Goal: Task Accomplishment & Management: Use online tool/utility

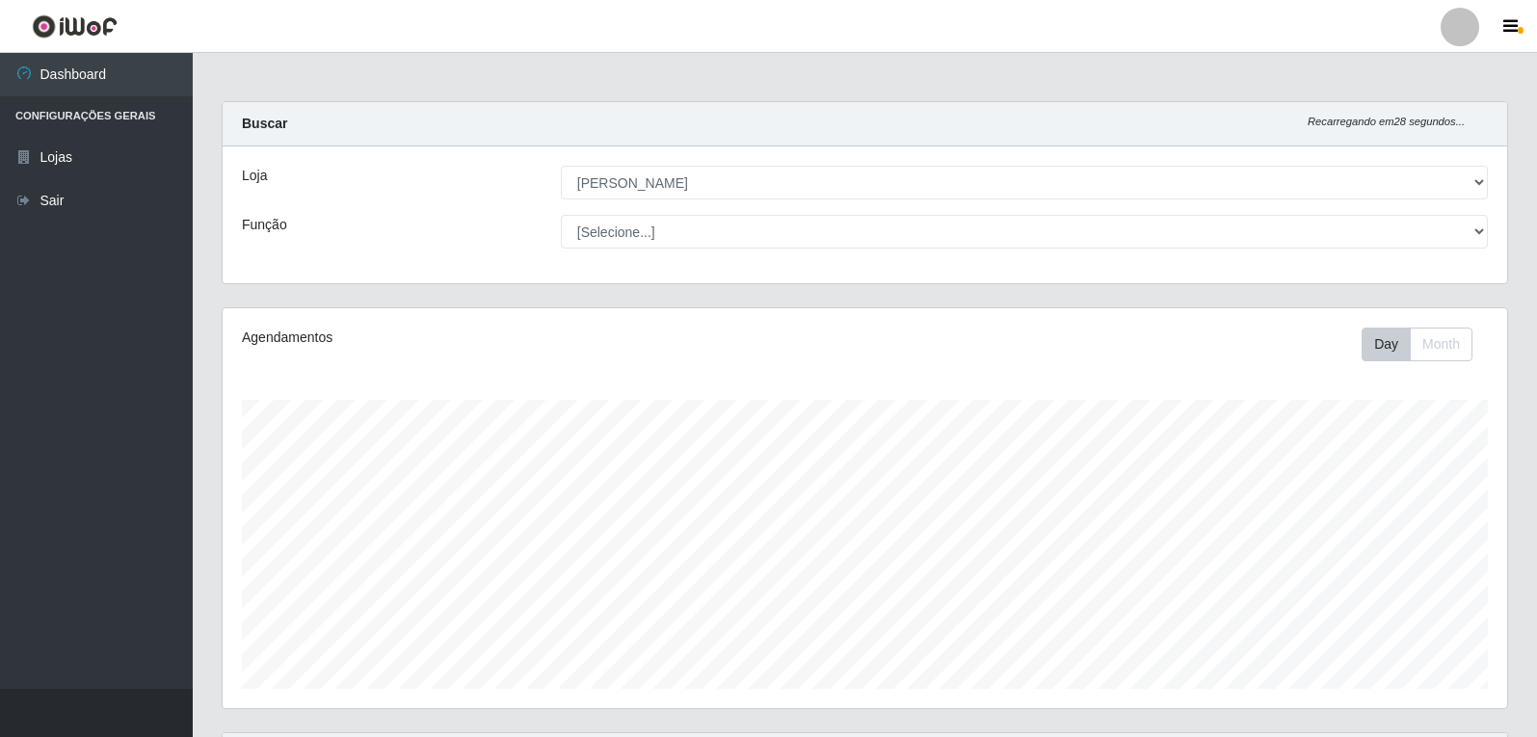
select select "523"
click at [1432, 341] on button "Month" at bounding box center [1441, 345] width 63 height 34
click at [1395, 337] on button "Day" at bounding box center [1386, 345] width 49 height 34
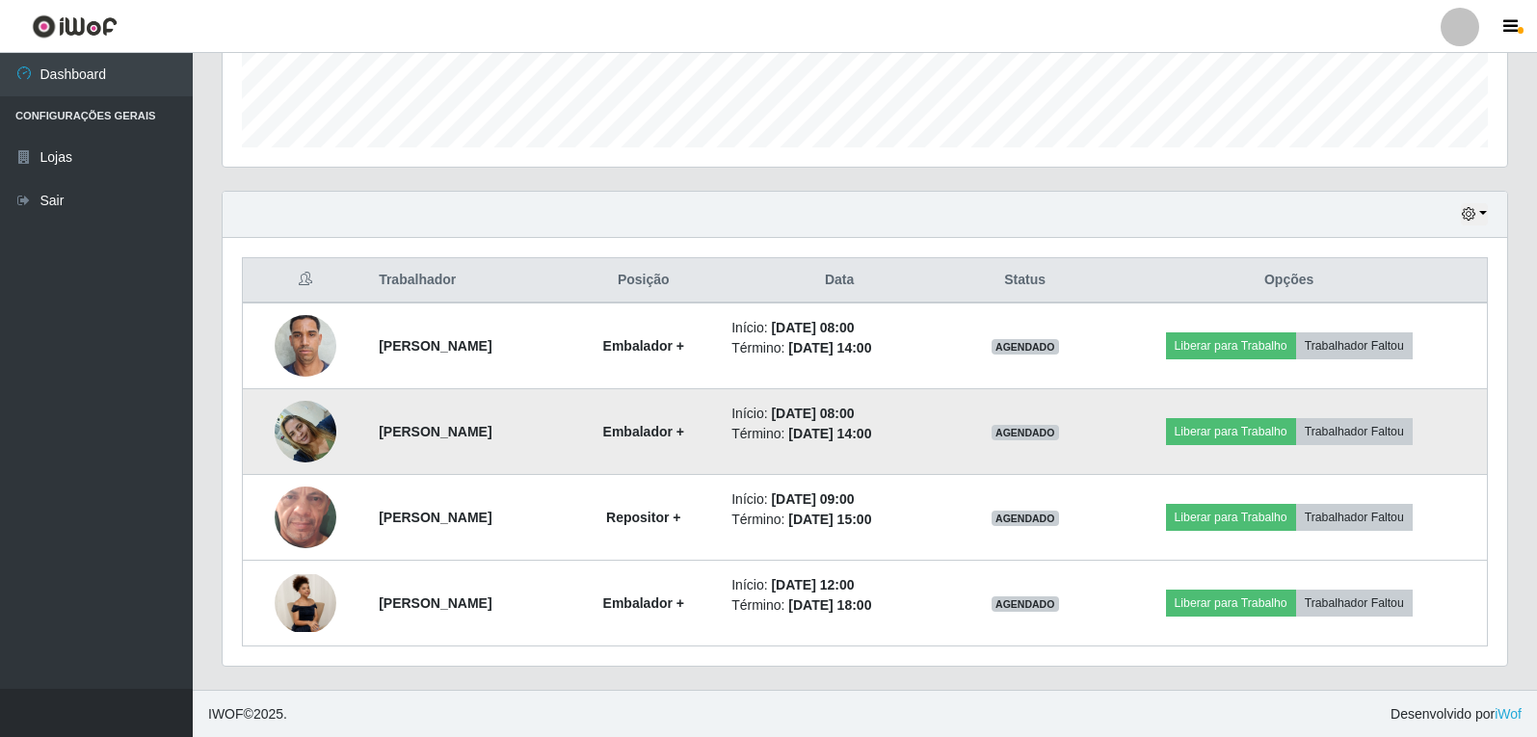
scroll to position [543, 0]
click at [301, 427] on img at bounding box center [306, 430] width 62 height 82
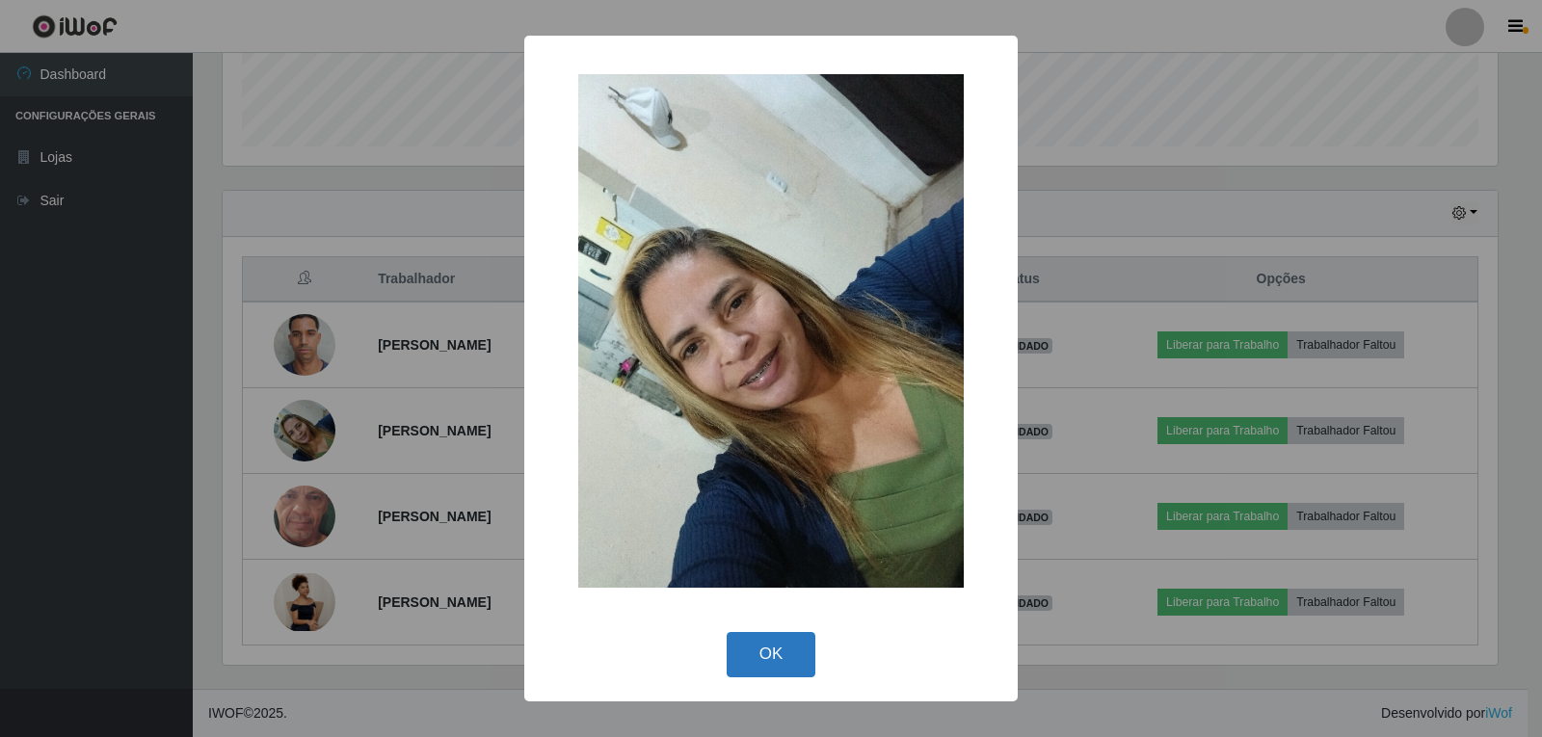
click at [773, 661] on button "OK" at bounding box center [772, 654] width 90 height 45
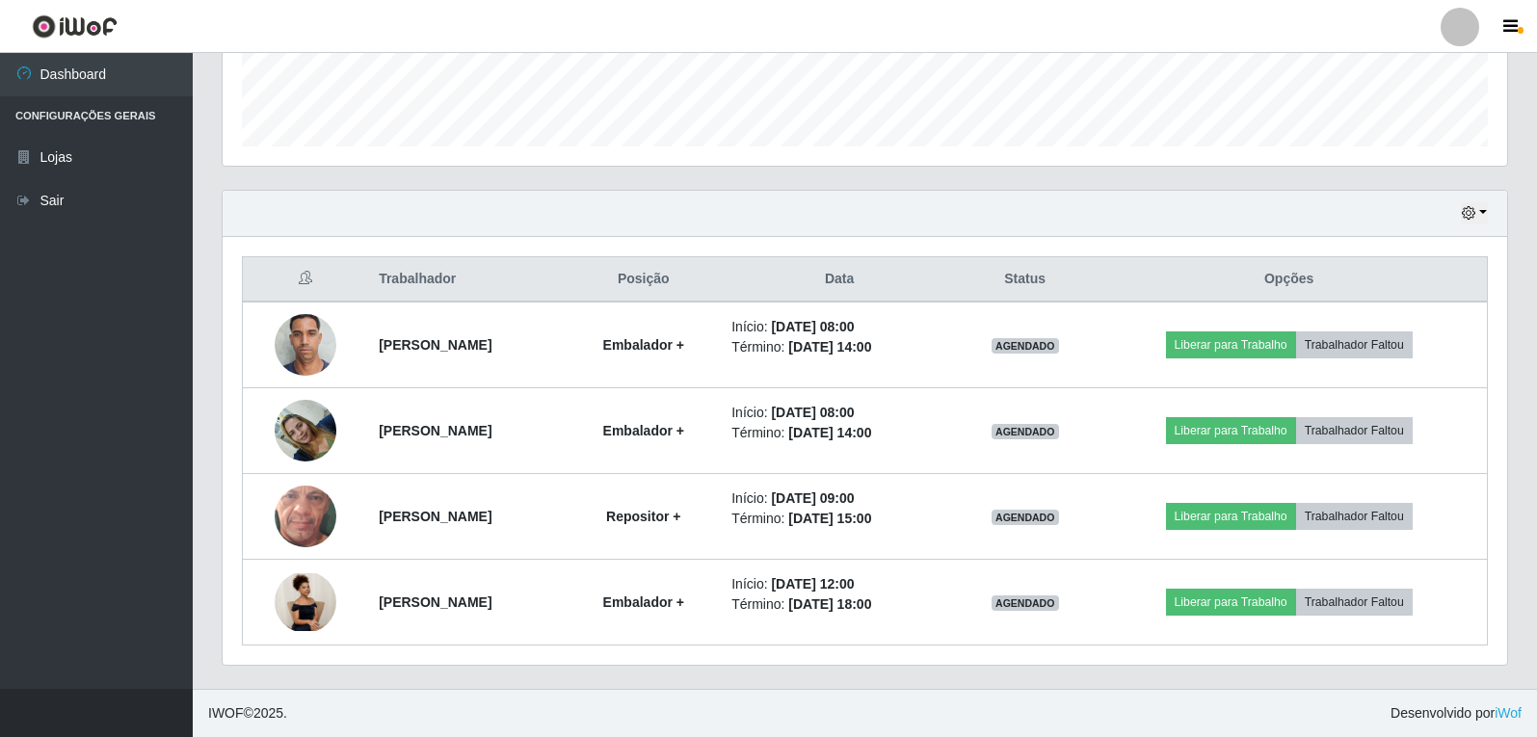
scroll to position [400, 1285]
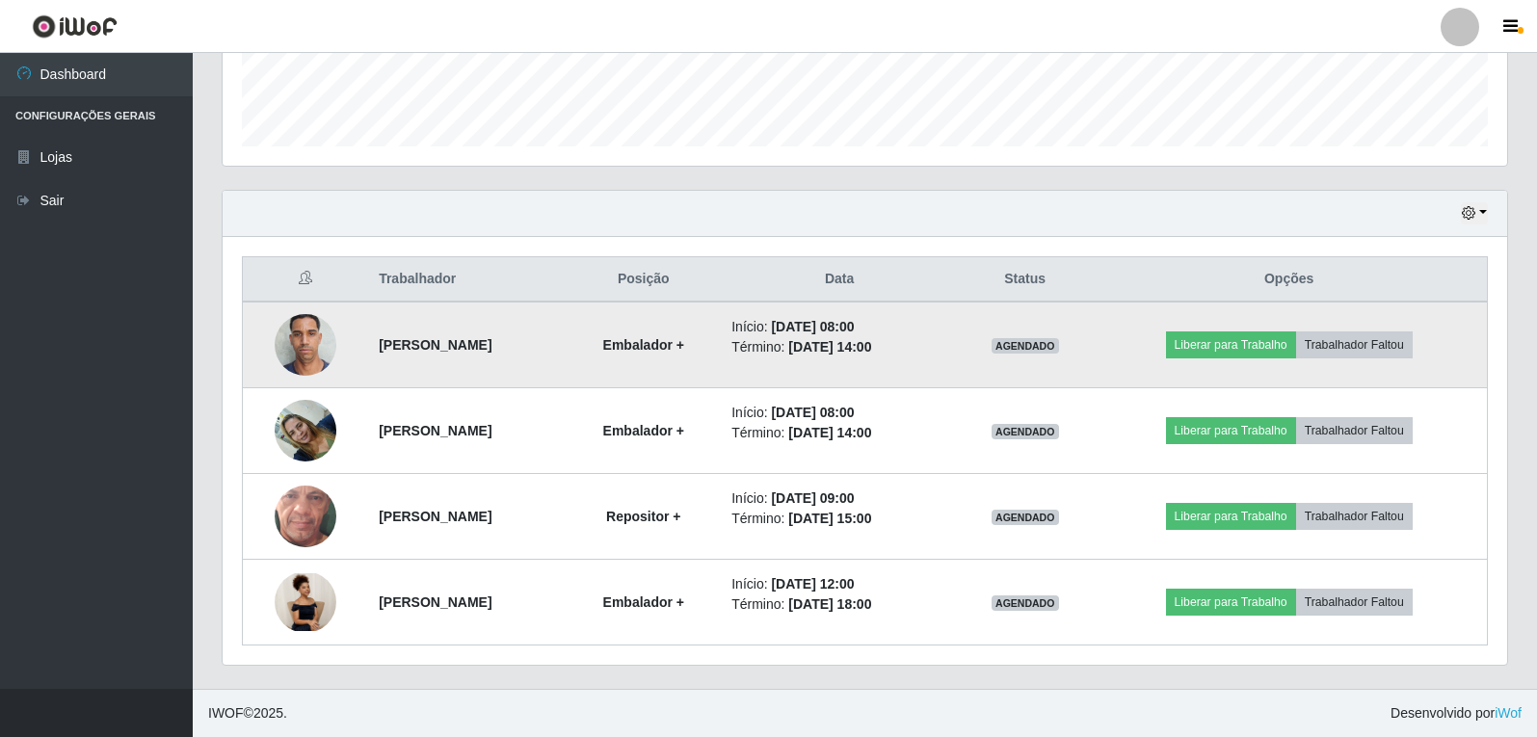
click at [307, 355] on img at bounding box center [306, 345] width 62 height 82
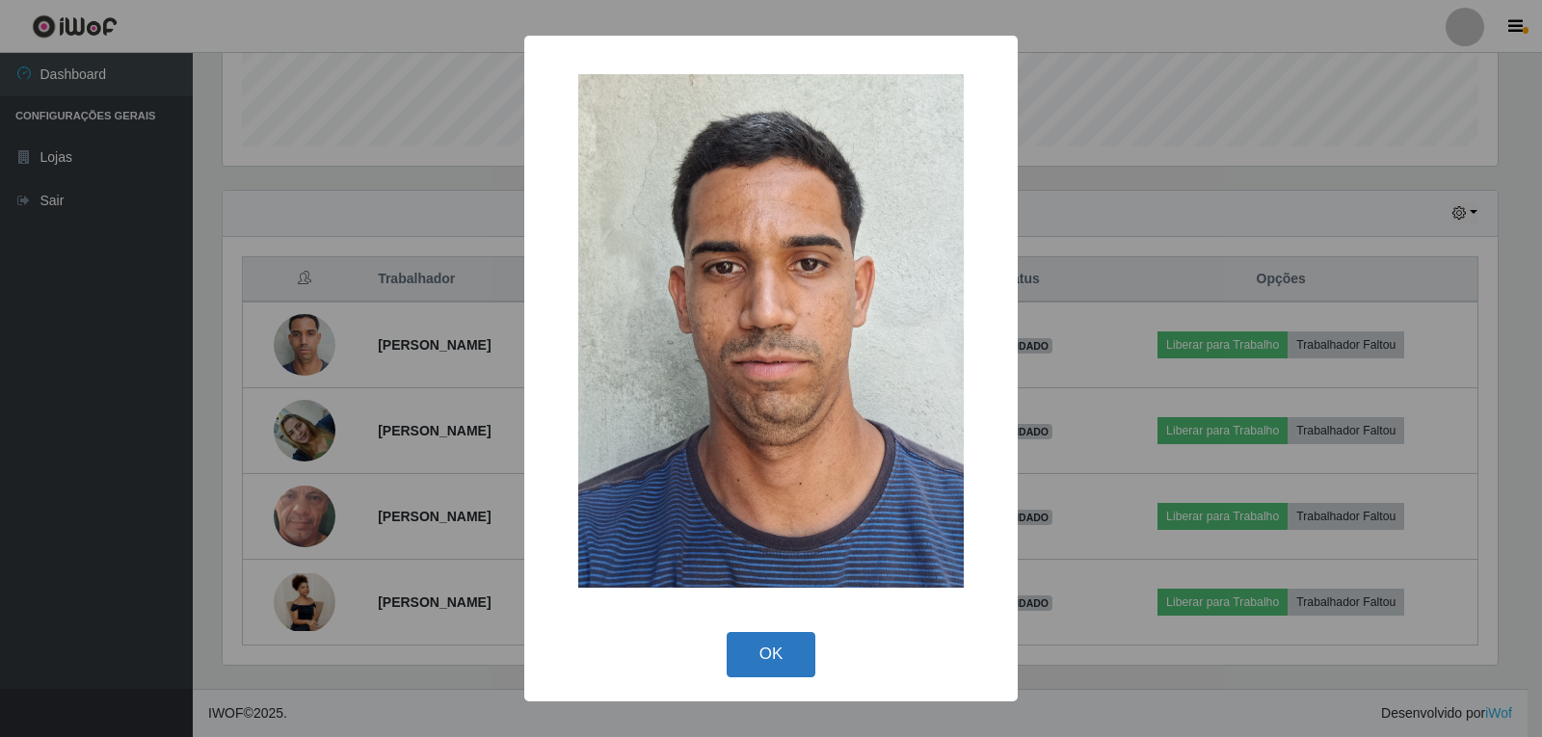
click at [796, 649] on button "OK" at bounding box center [772, 654] width 90 height 45
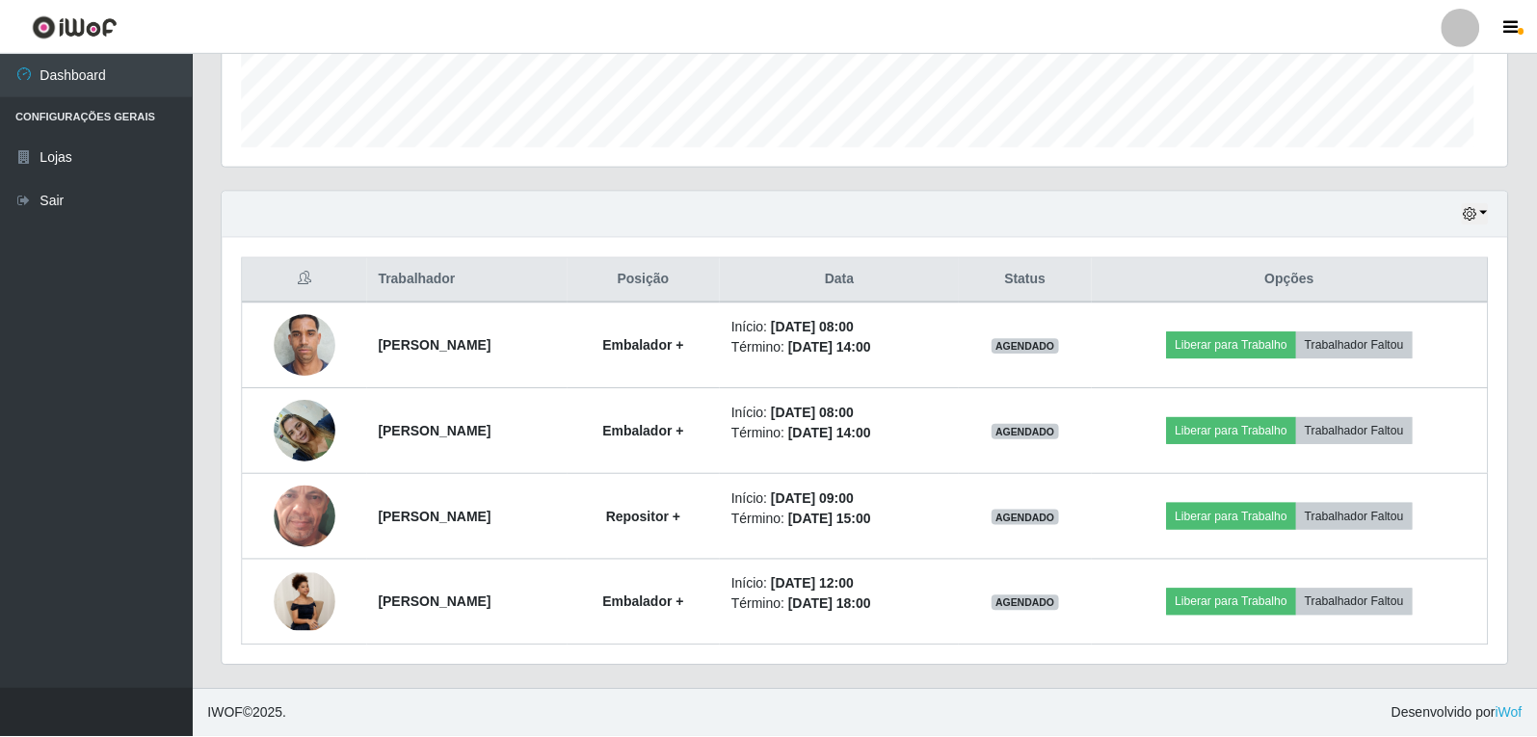
scroll to position [400, 1285]
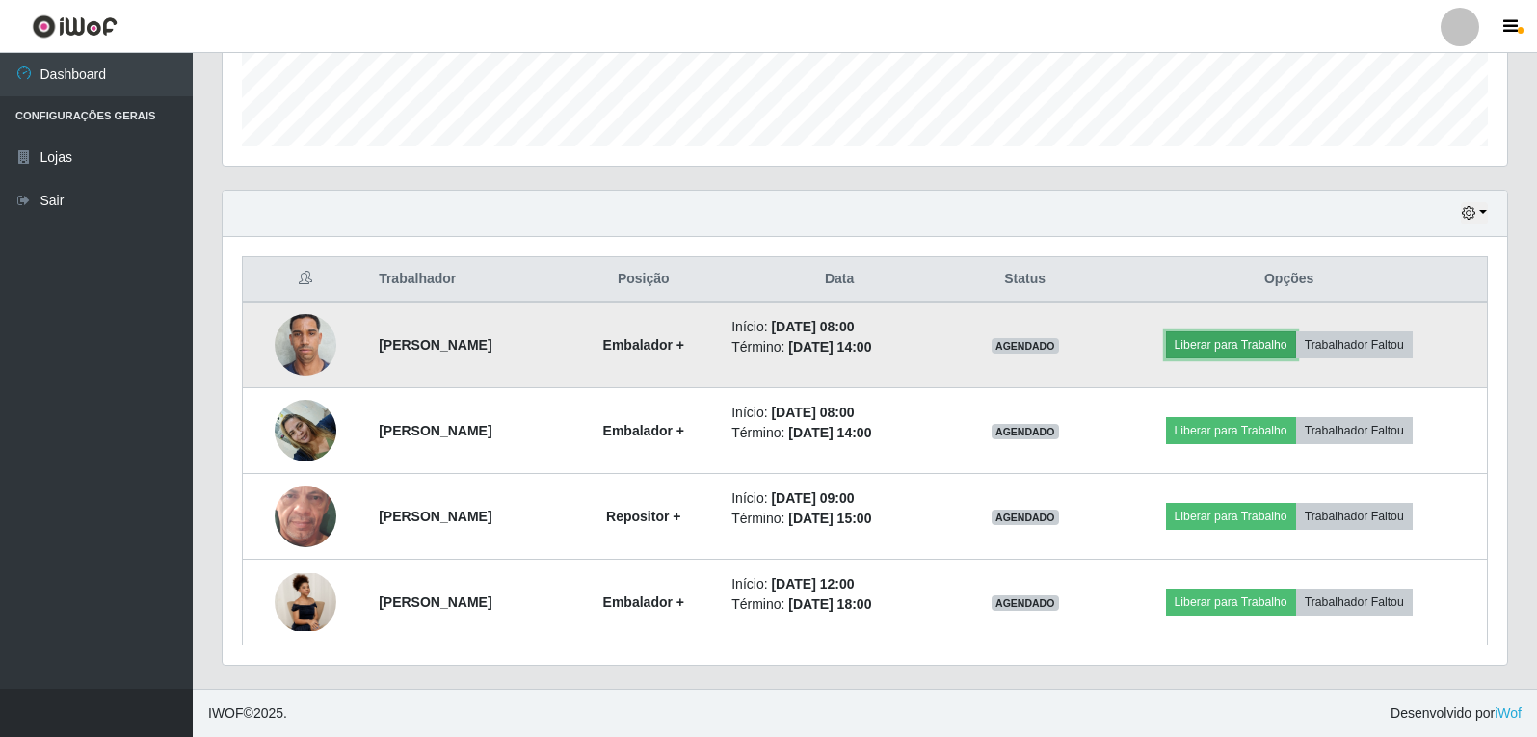
click at [1242, 350] on button "Liberar para Trabalho" at bounding box center [1231, 345] width 130 height 27
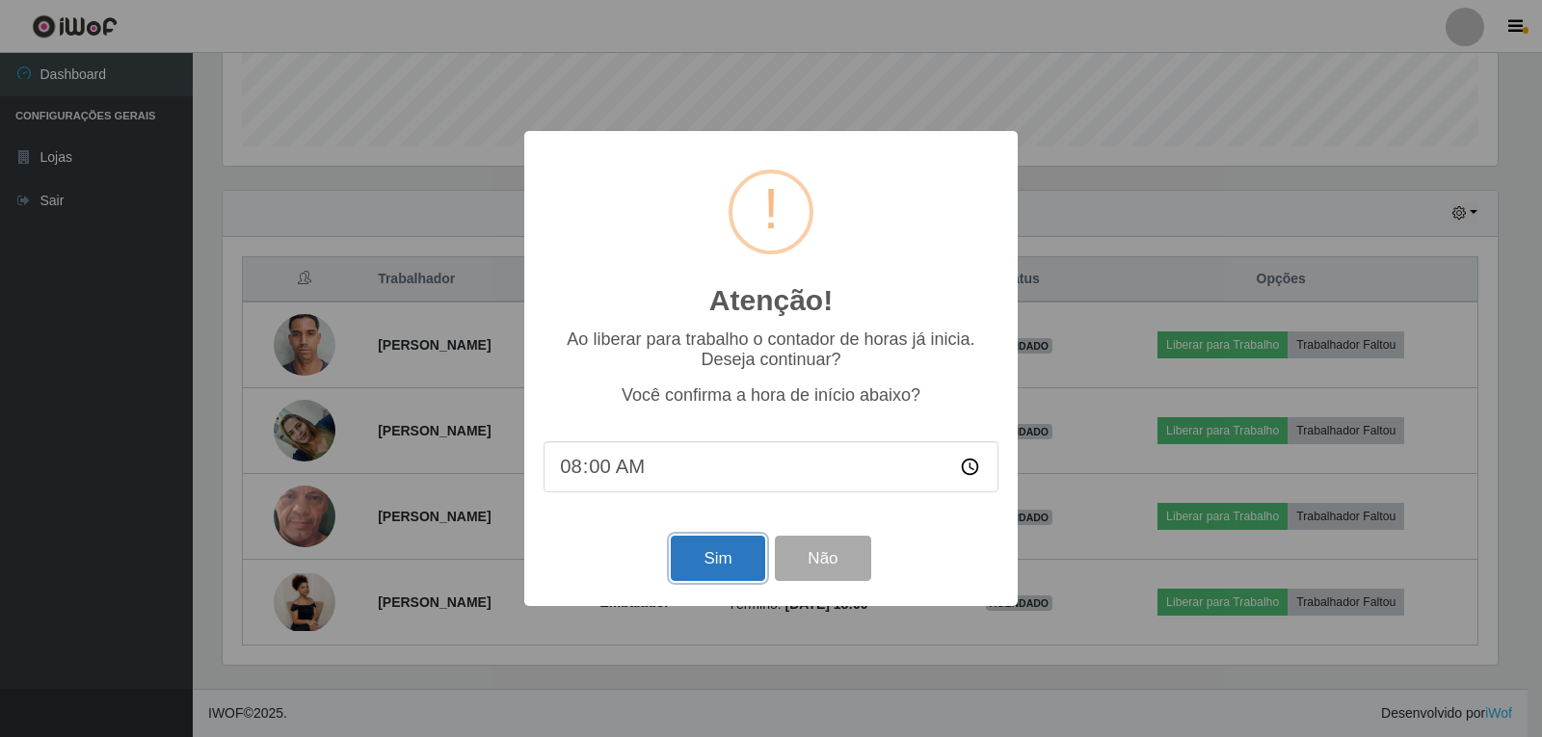
click at [711, 566] on button "Sim" at bounding box center [717, 558] width 93 height 45
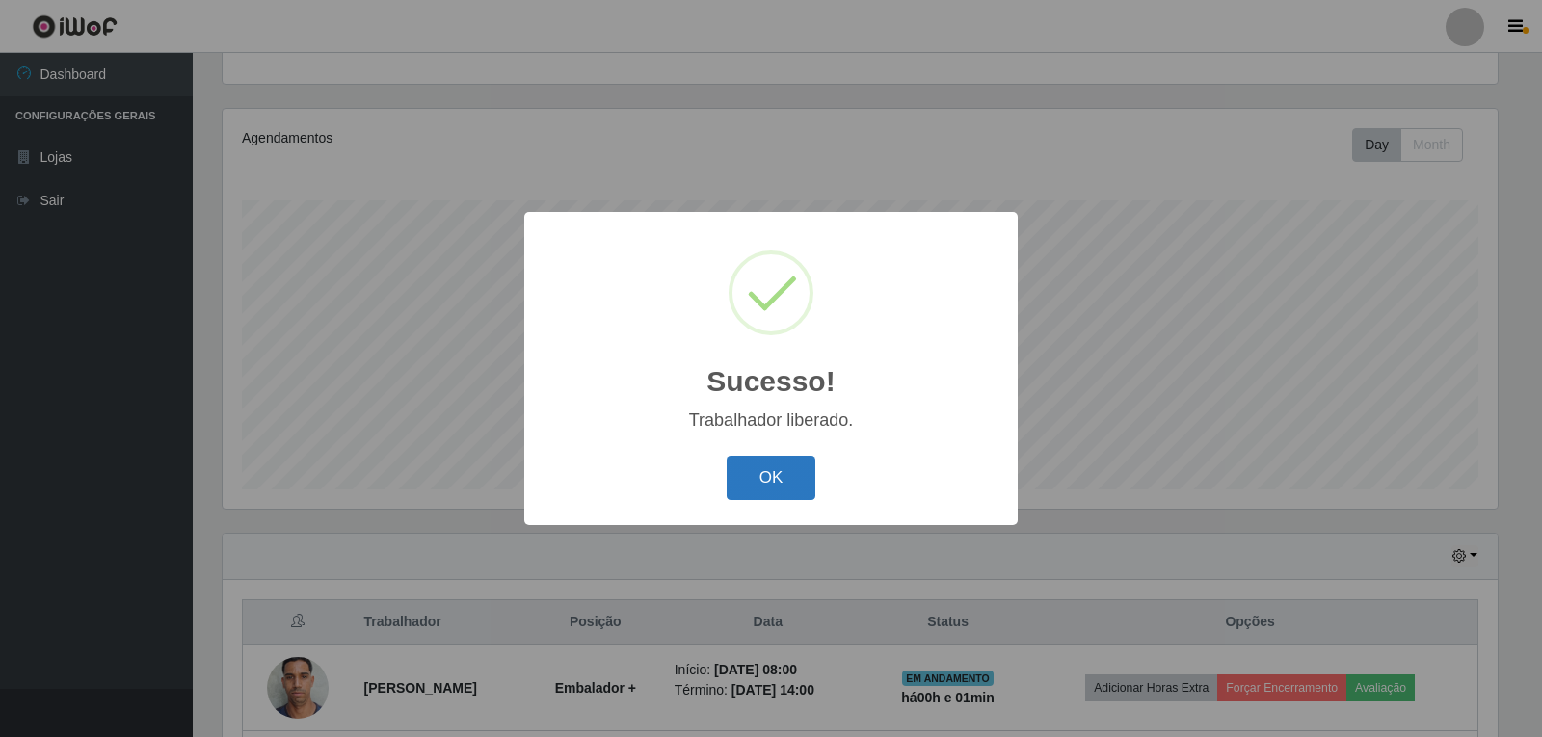
click at [783, 476] on button "OK" at bounding box center [772, 478] width 90 height 45
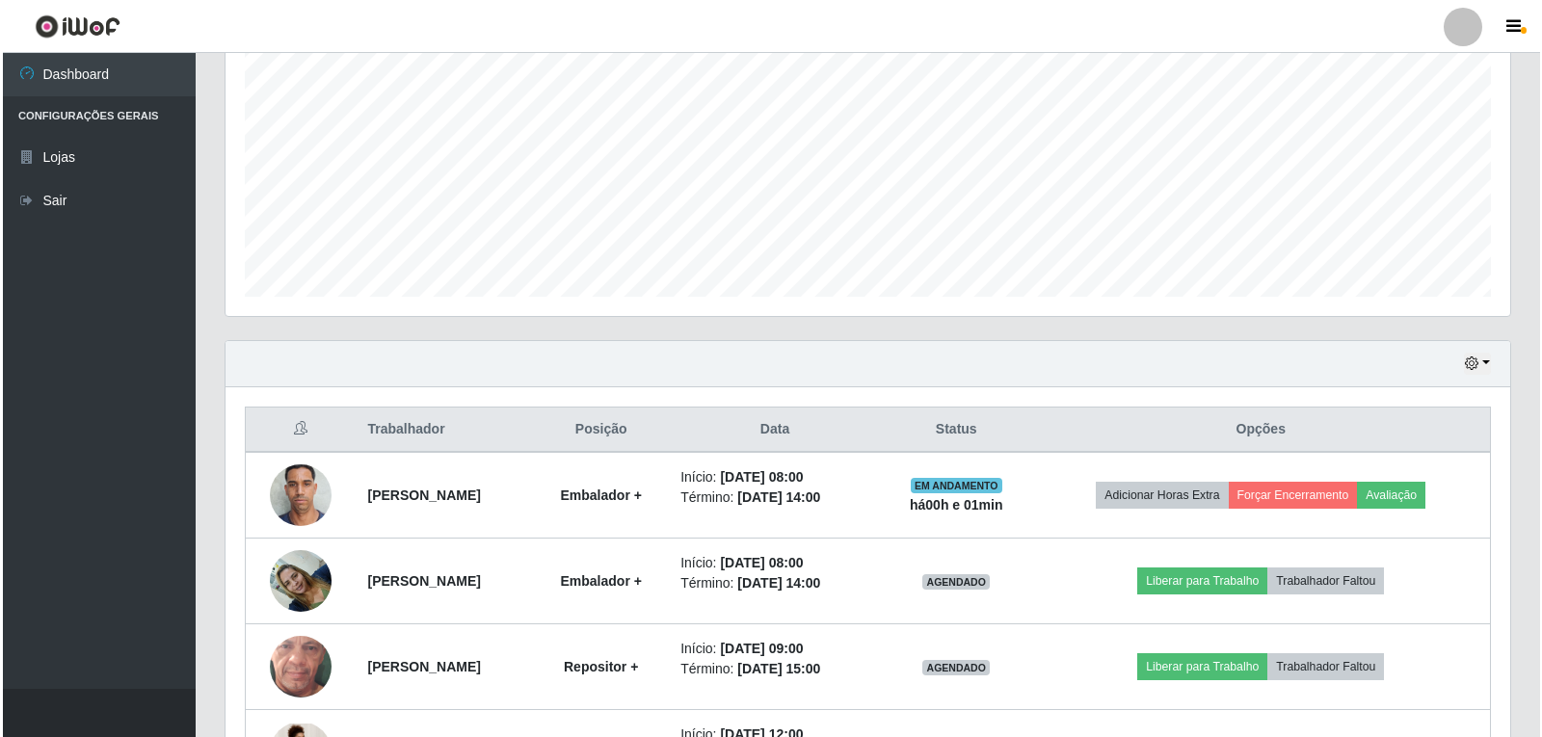
scroll to position [489, 0]
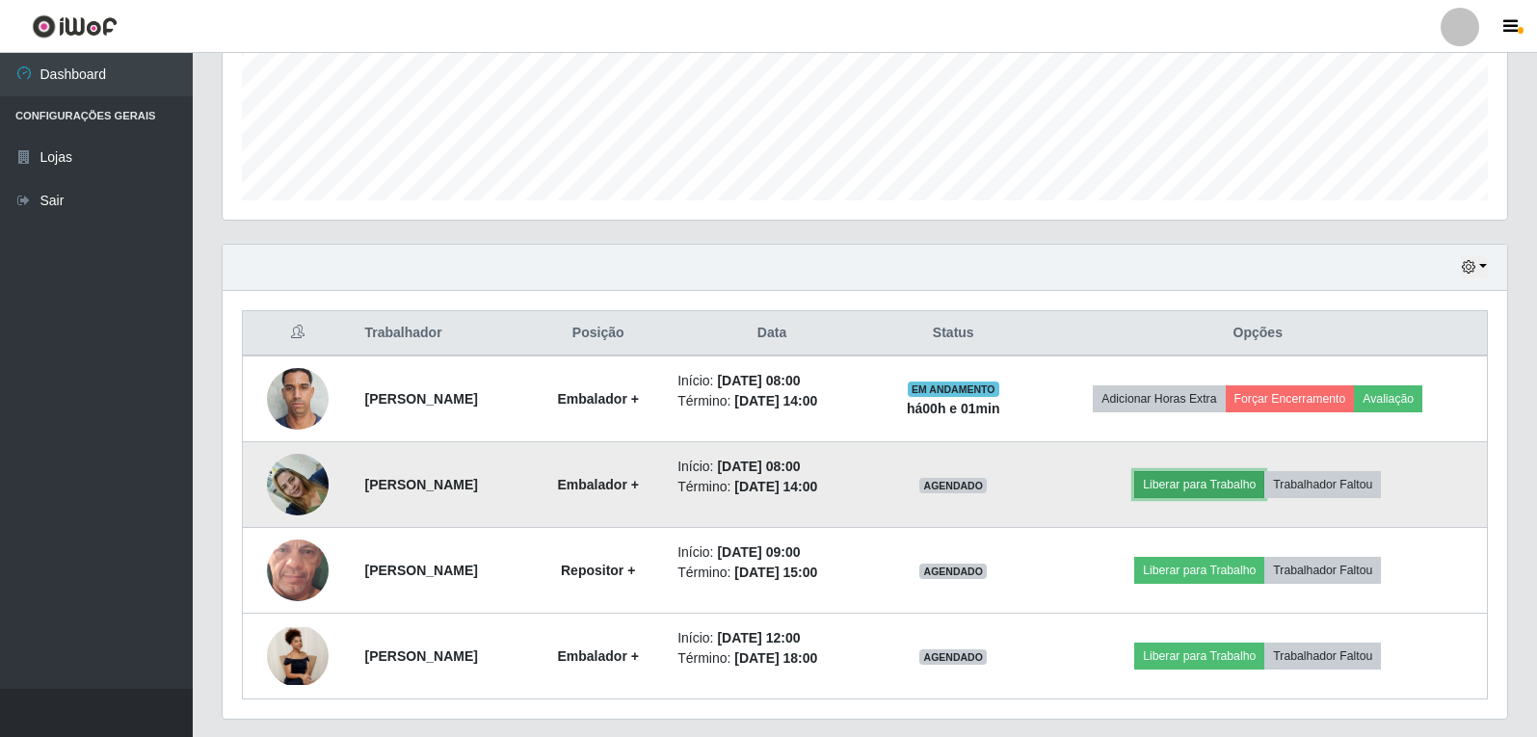
click at [1213, 482] on button "Liberar para Trabalho" at bounding box center [1199, 484] width 130 height 27
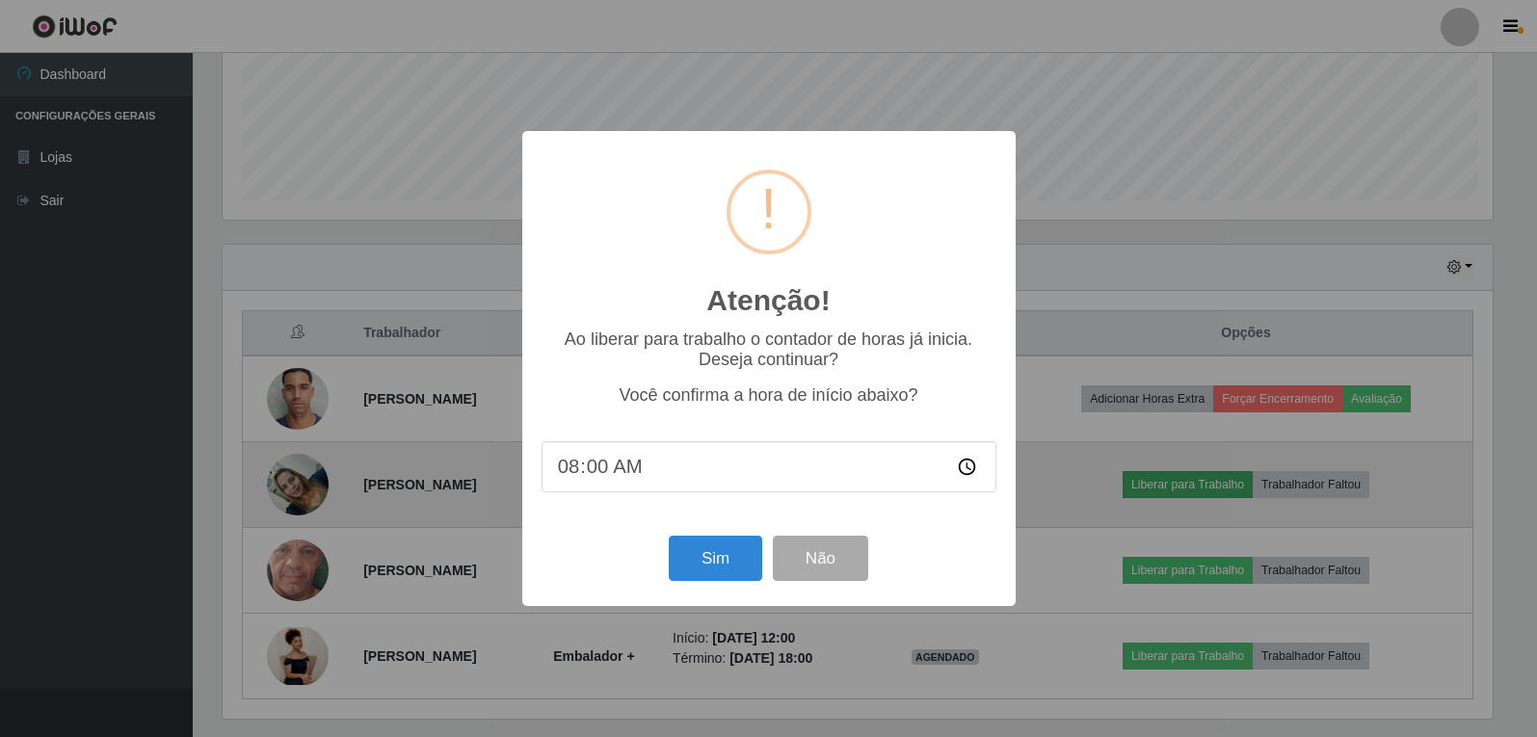
scroll to position [400, 1275]
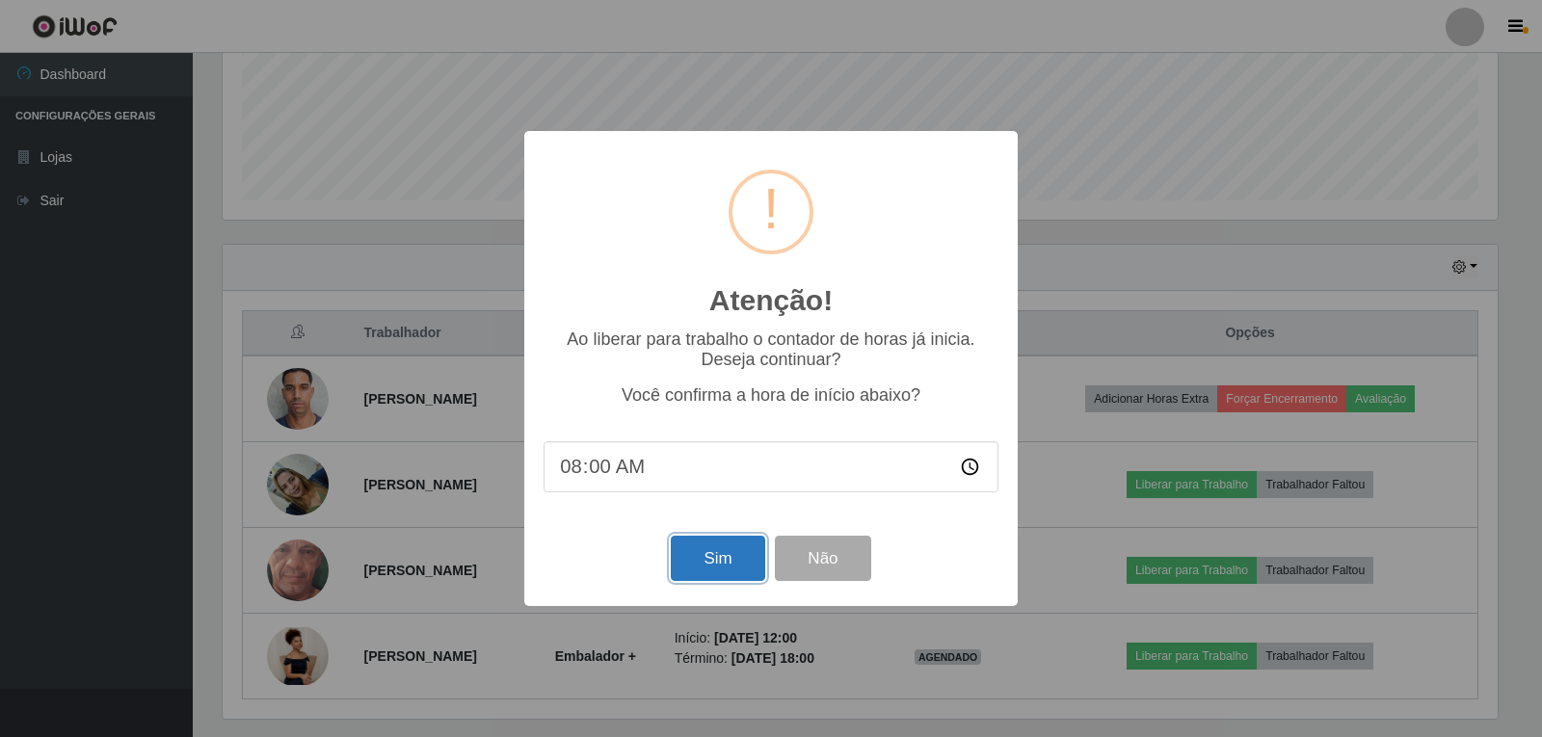
click at [728, 570] on button "Sim" at bounding box center [717, 558] width 93 height 45
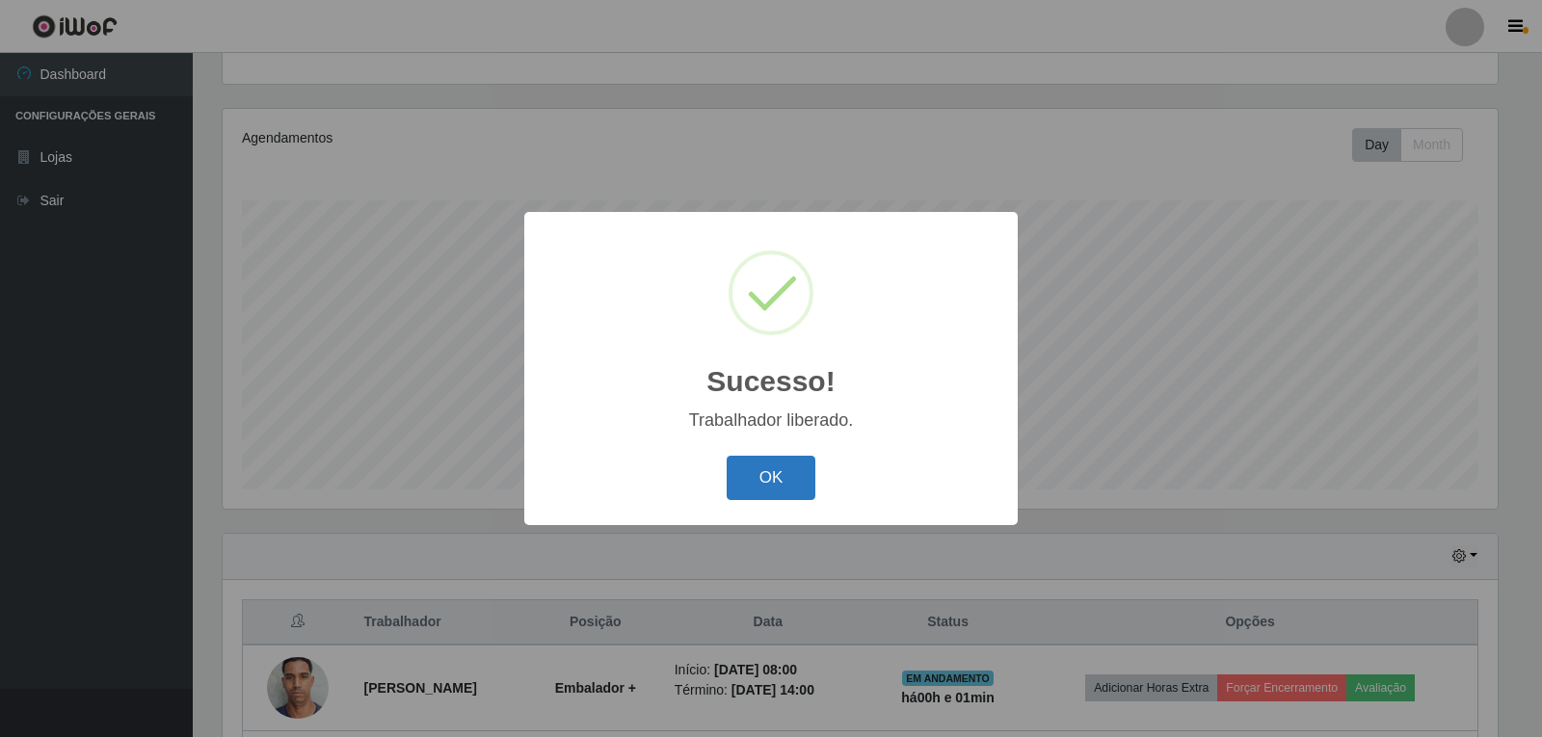
click at [758, 487] on button "OK" at bounding box center [772, 478] width 90 height 45
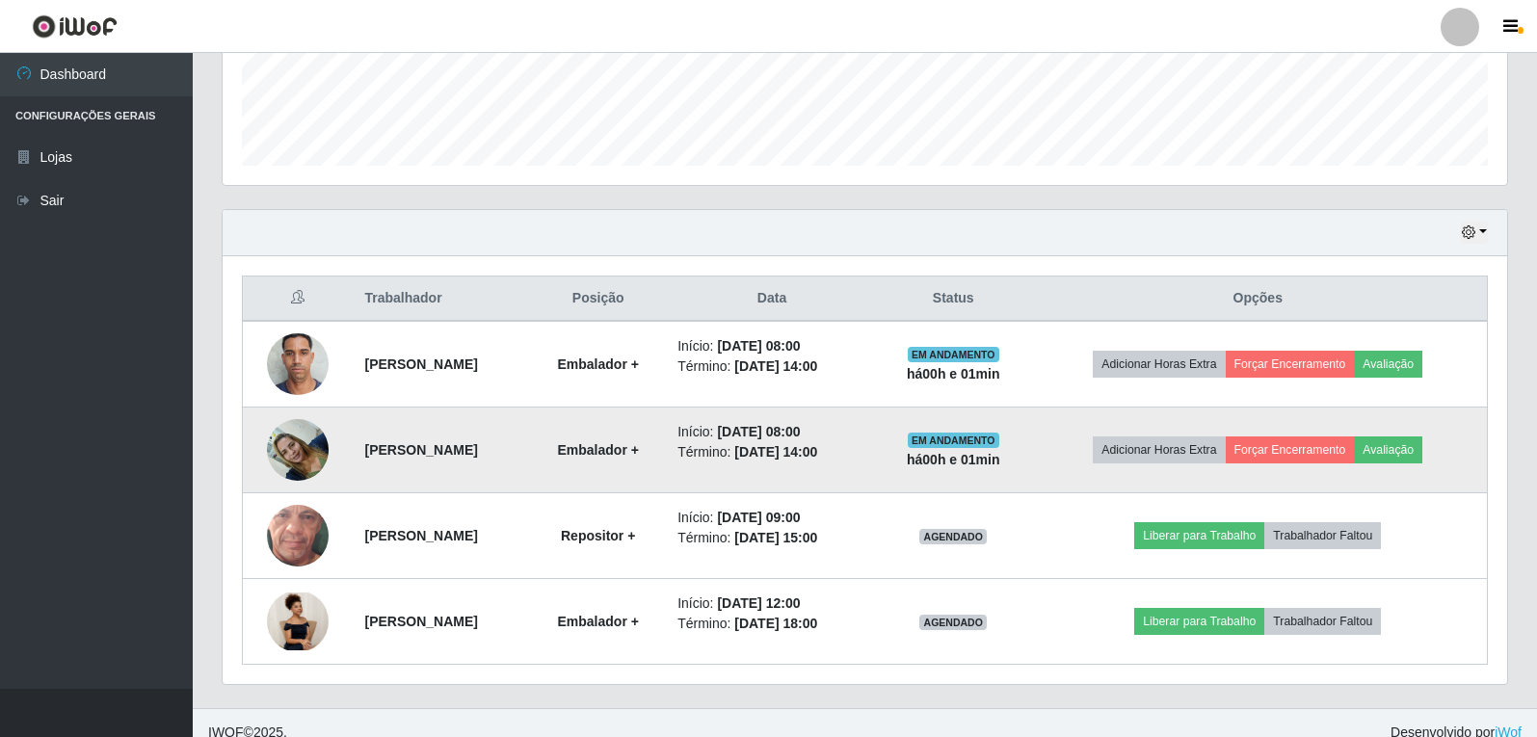
scroll to position [543, 0]
